Goal: Task Accomplishment & Management: Manage account settings

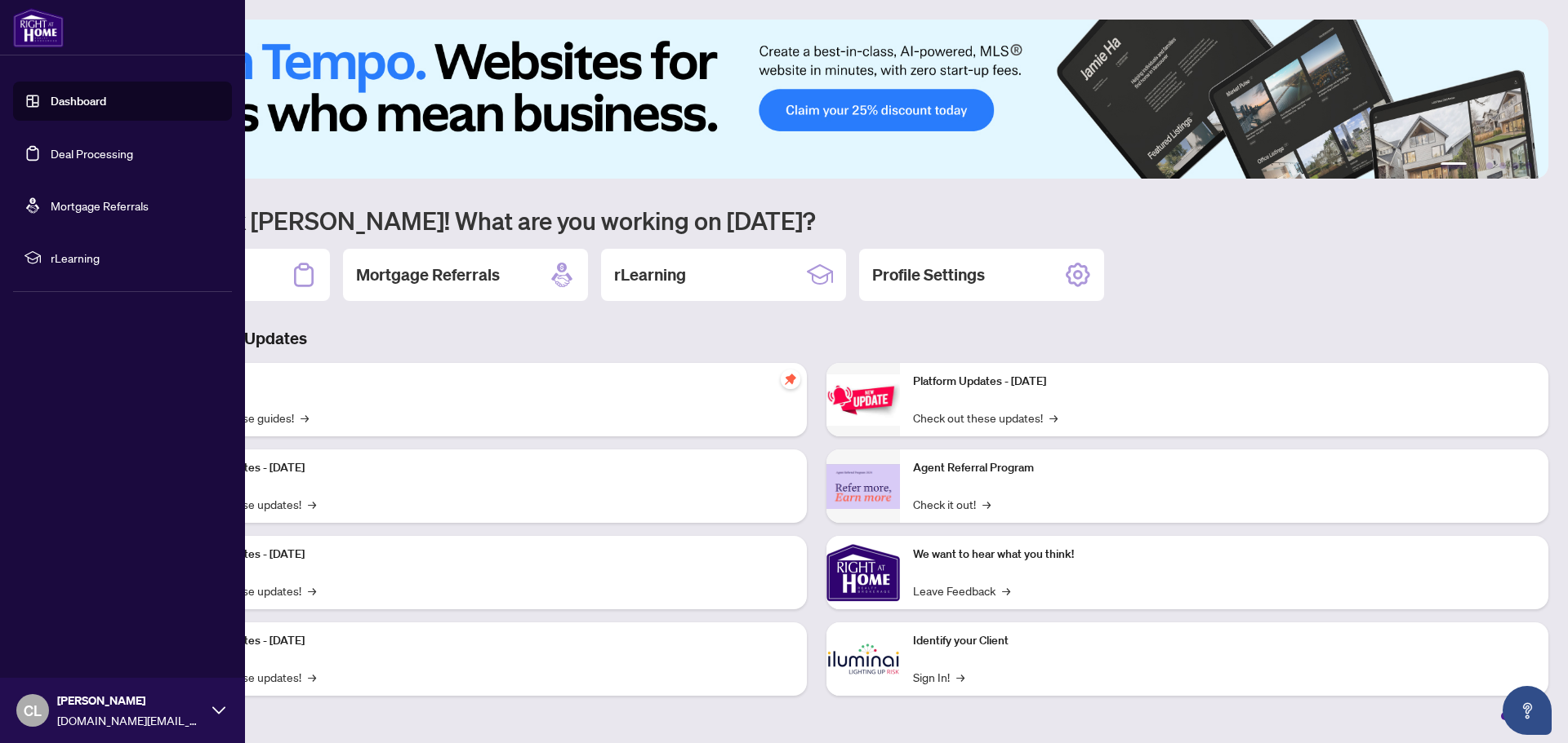
click at [92, 156] on link "Deal Processing" at bounding box center [92, 153] width 83 height 15
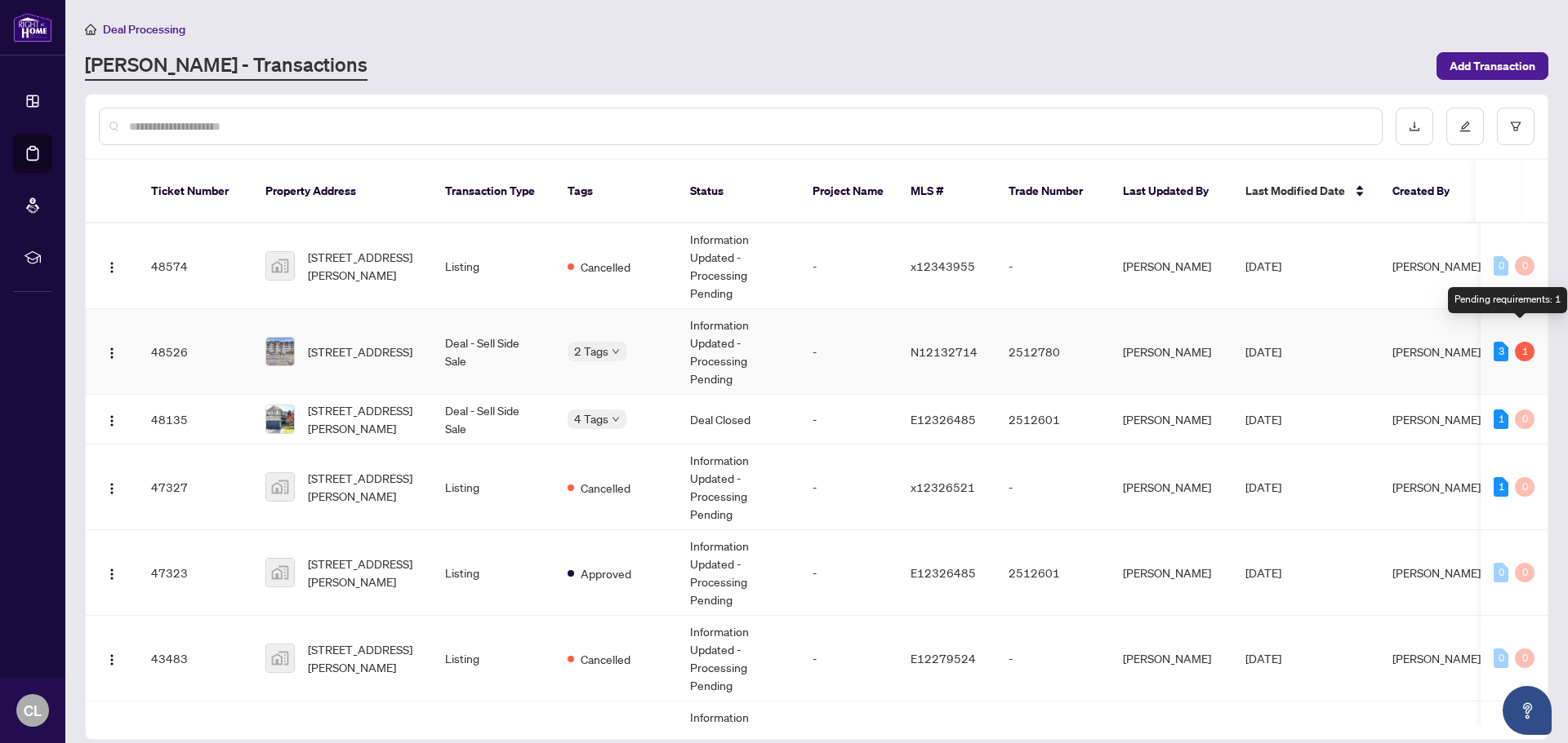
click at [1518, 342] on div "1" at bounding box center [1524, 351] width 20 height 20
click at [422, 342] on td "[STREET_ADDRESS]" at bounding box center [342, 352] width 180 height 85
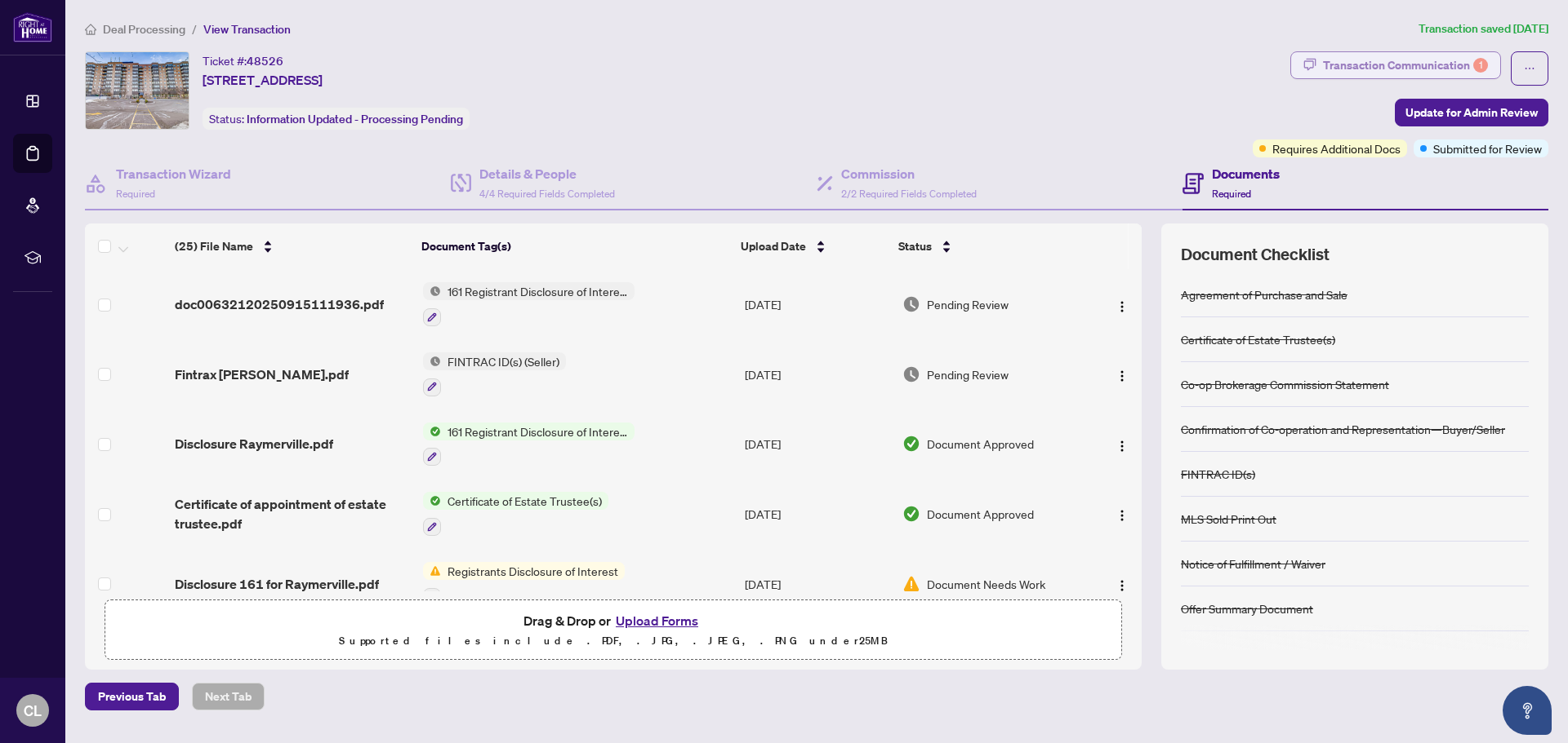
click at [1411, 62] on div "Transaction Communication 1" at bounding box center [1405, 65] width 165 height 26
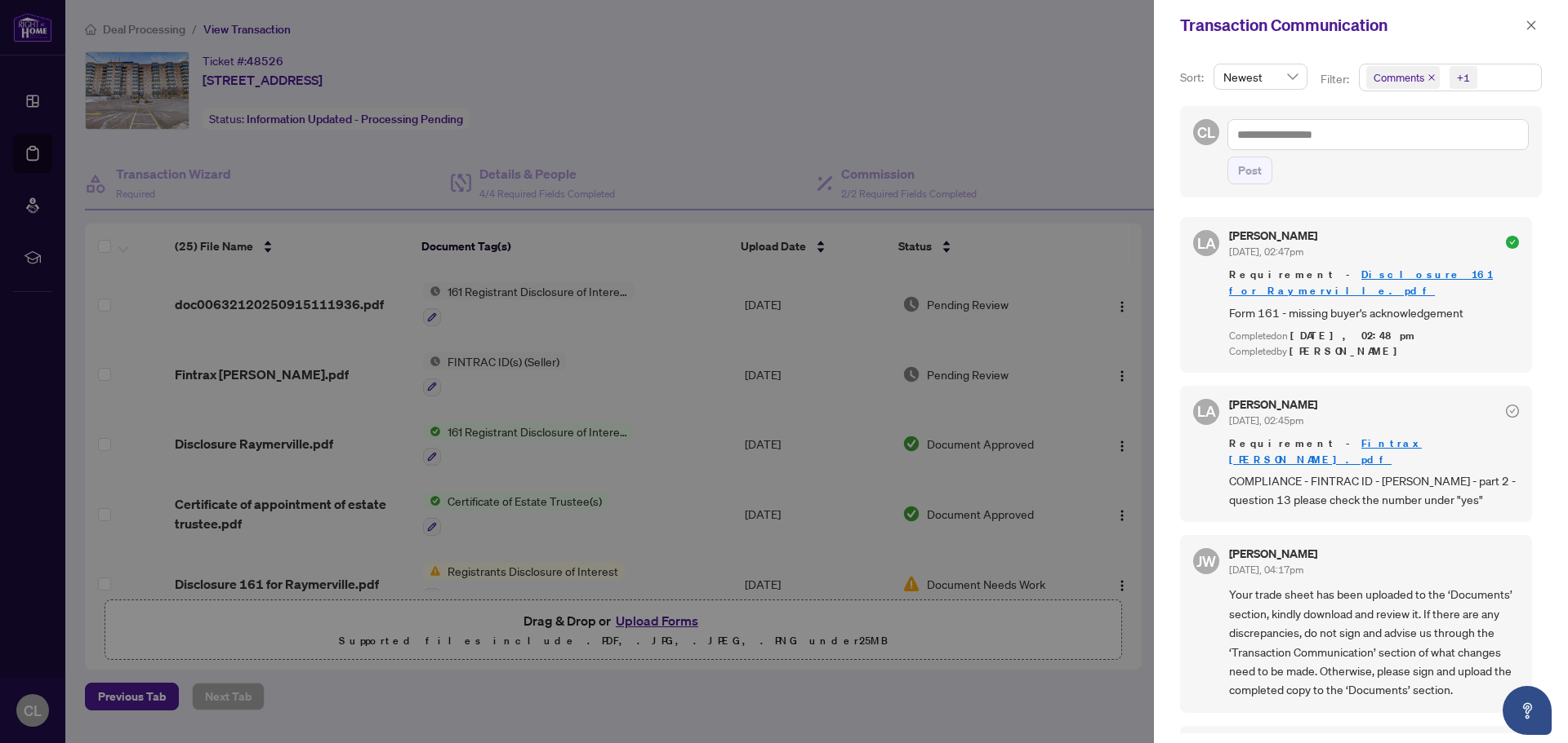
click at [663, 109] on div at bounding box center [784, 371] width 1568 height 743
click at [1532, 26] on icon "close" at bounding box center [1531, 25] width 12 height 12
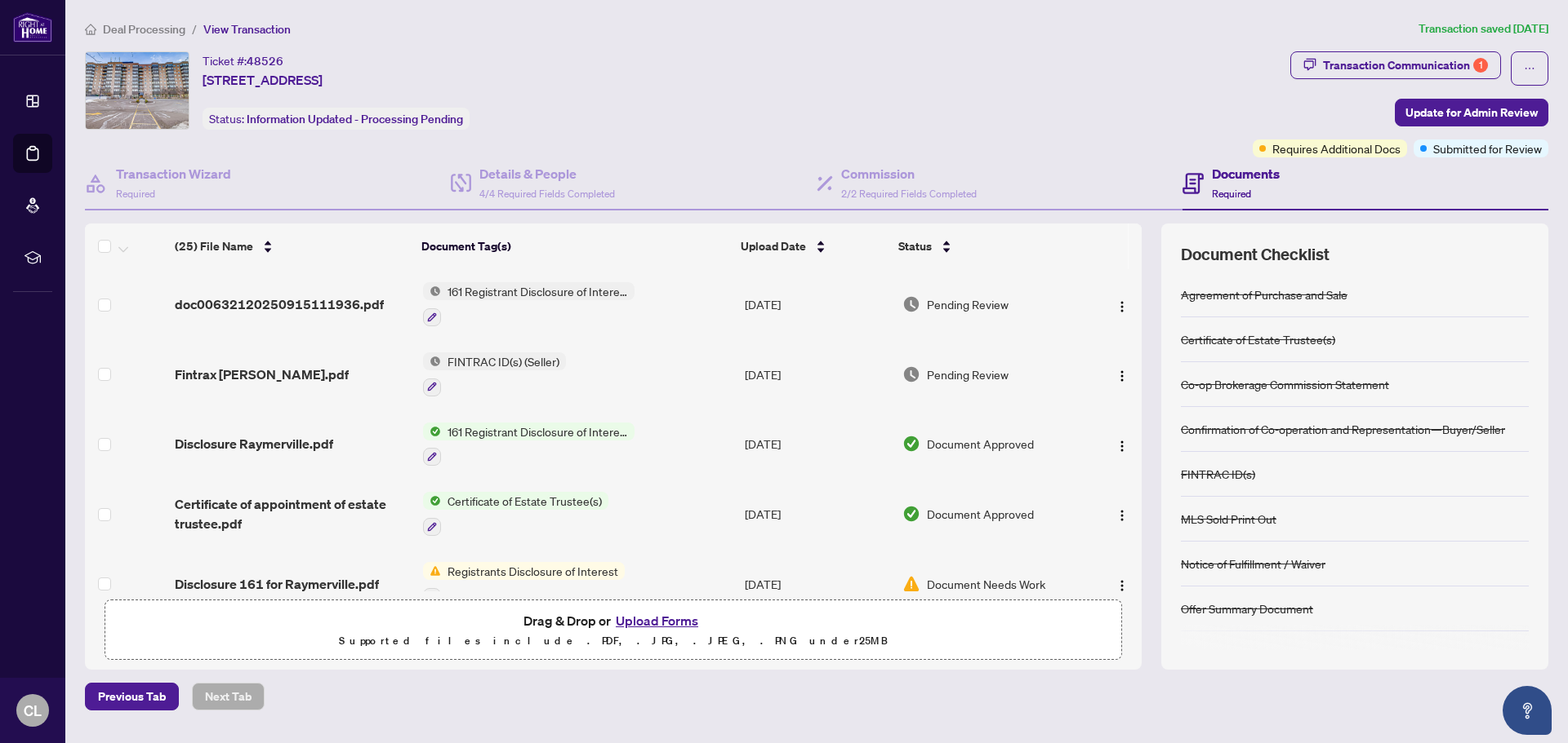
click at [536, 292] on span "161 Registrant Disclosure of Interest - Disposition ofProperty" at bounding box center [537, 291] width 193 height 18
click at [652, 156] on div "Ticket #: 48526 [STREET_ADDRESS] Status: Information Updated - Processing Pendi…" at bounding box center [665, 104] width 1167 height 106
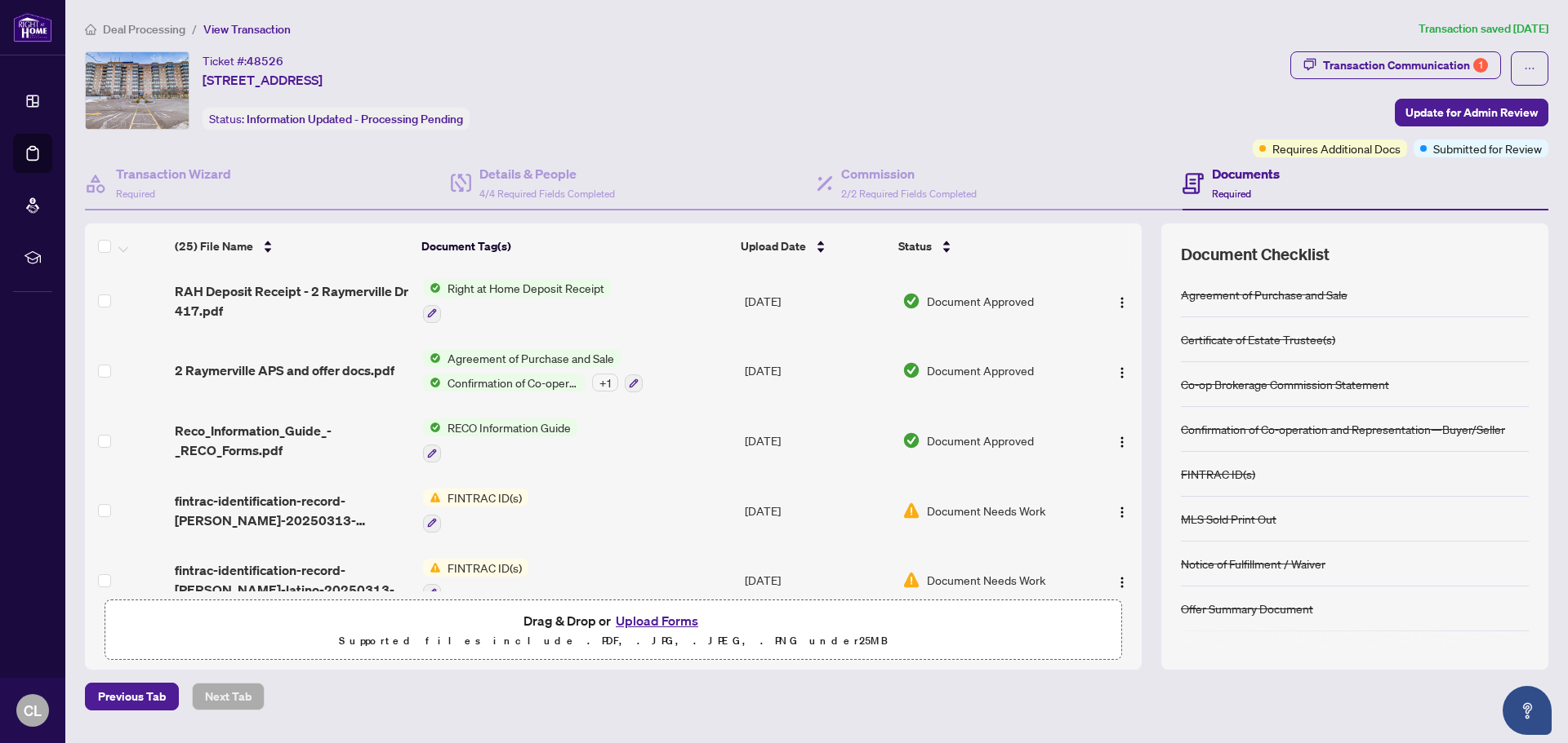
scroll to position [1388, 0]
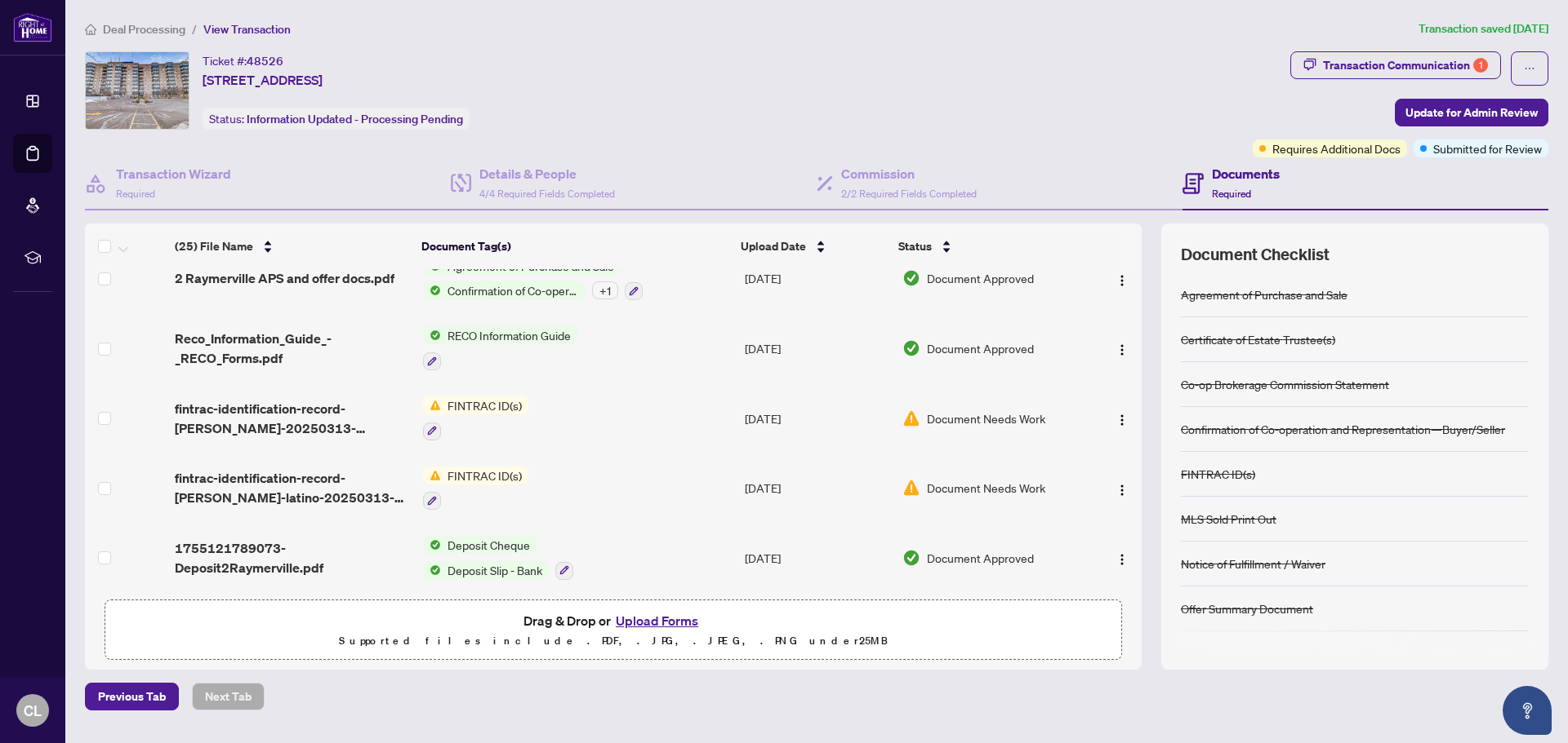
click at [760, 72] on div "Ticket #: 48526 [STREET_ADDRESS] Status: Information Updated - Processing Pendi…" at bounding box center [665, 91] width 1161 height 78
